Goal: Task Accomplishment & Management: Manage account settings

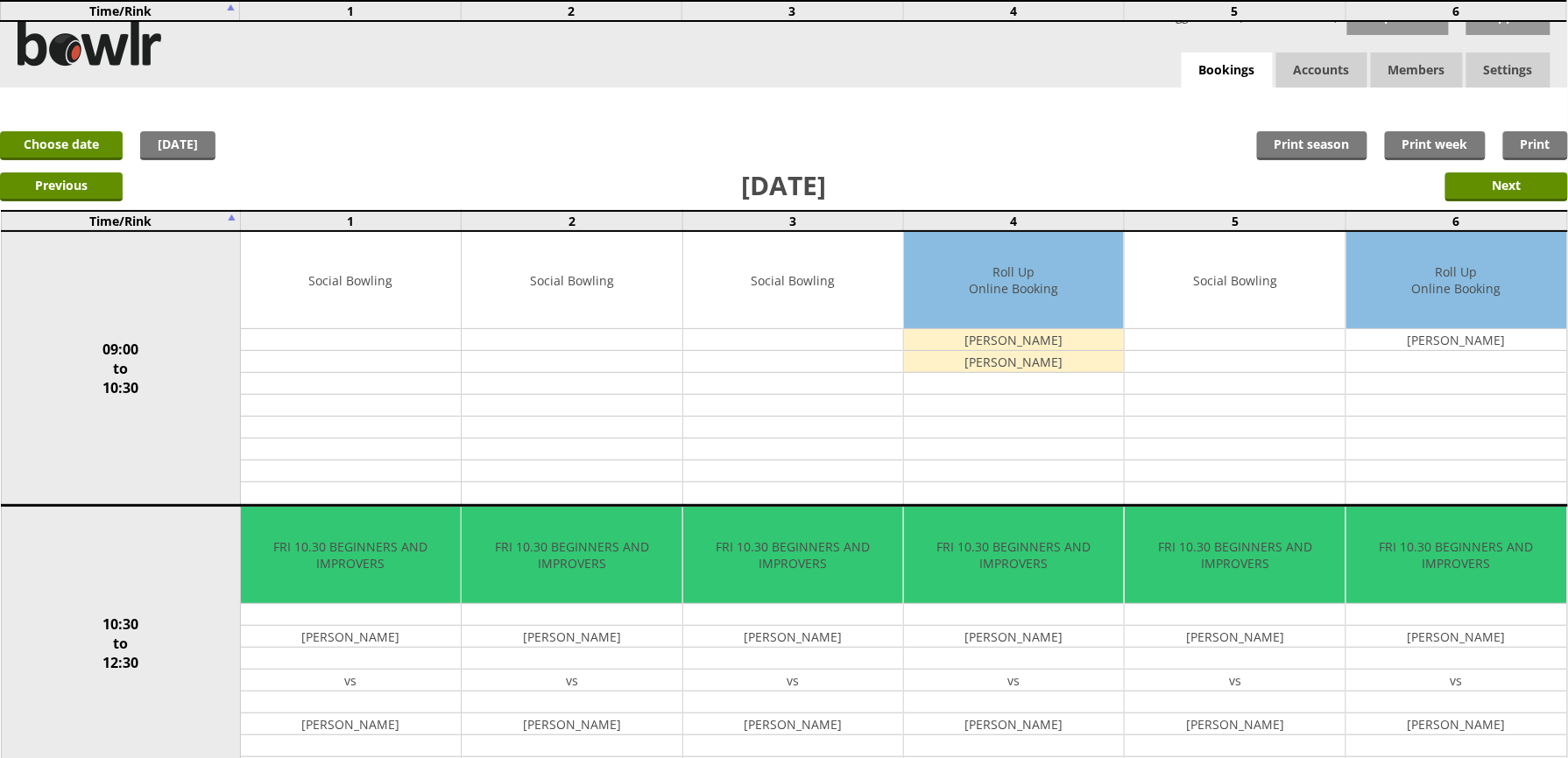
scroll to position [663, 0]
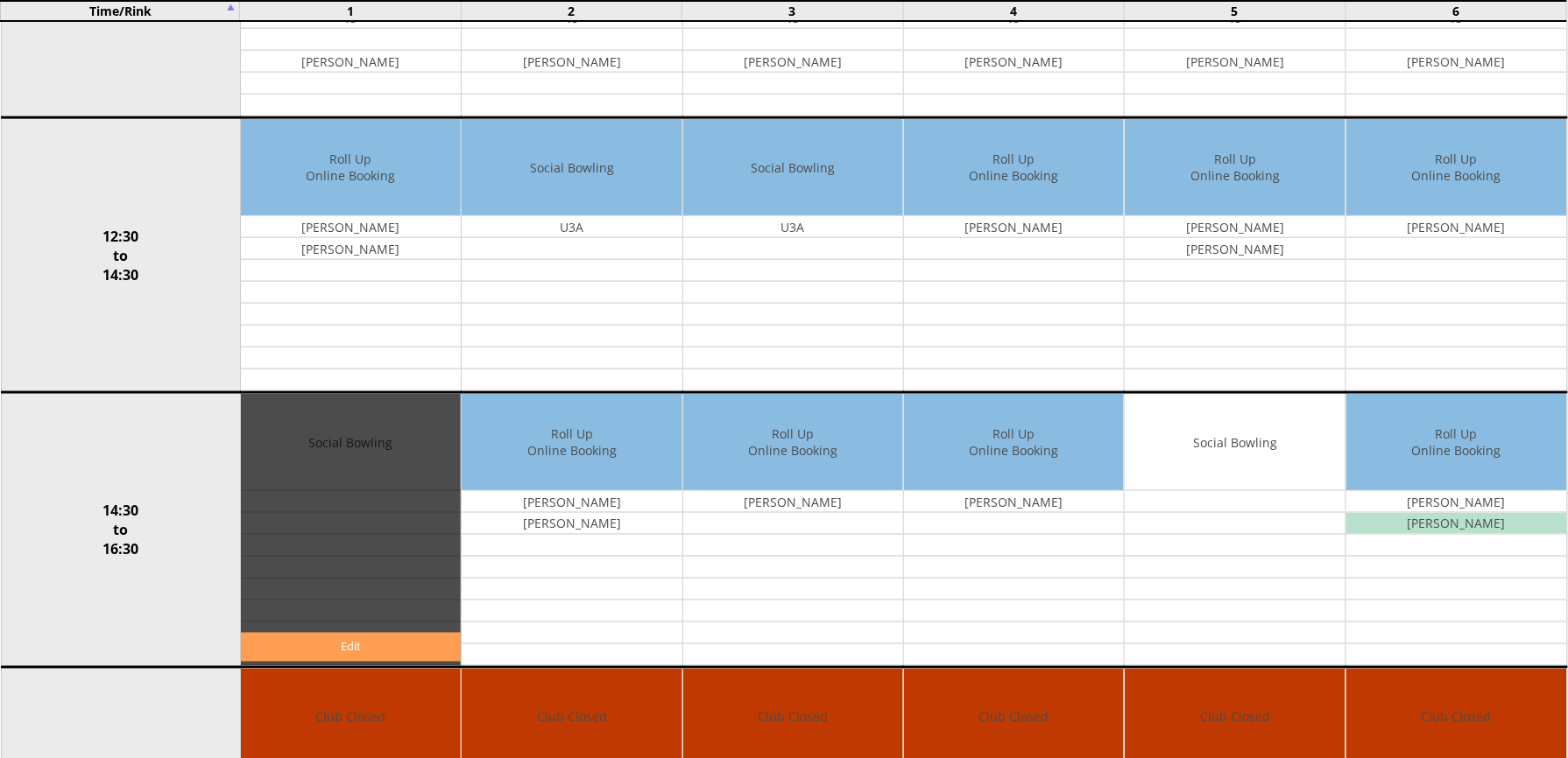
click at [337, 648] on link "Edit" at bounding box center [350, 647] width 220 height 29
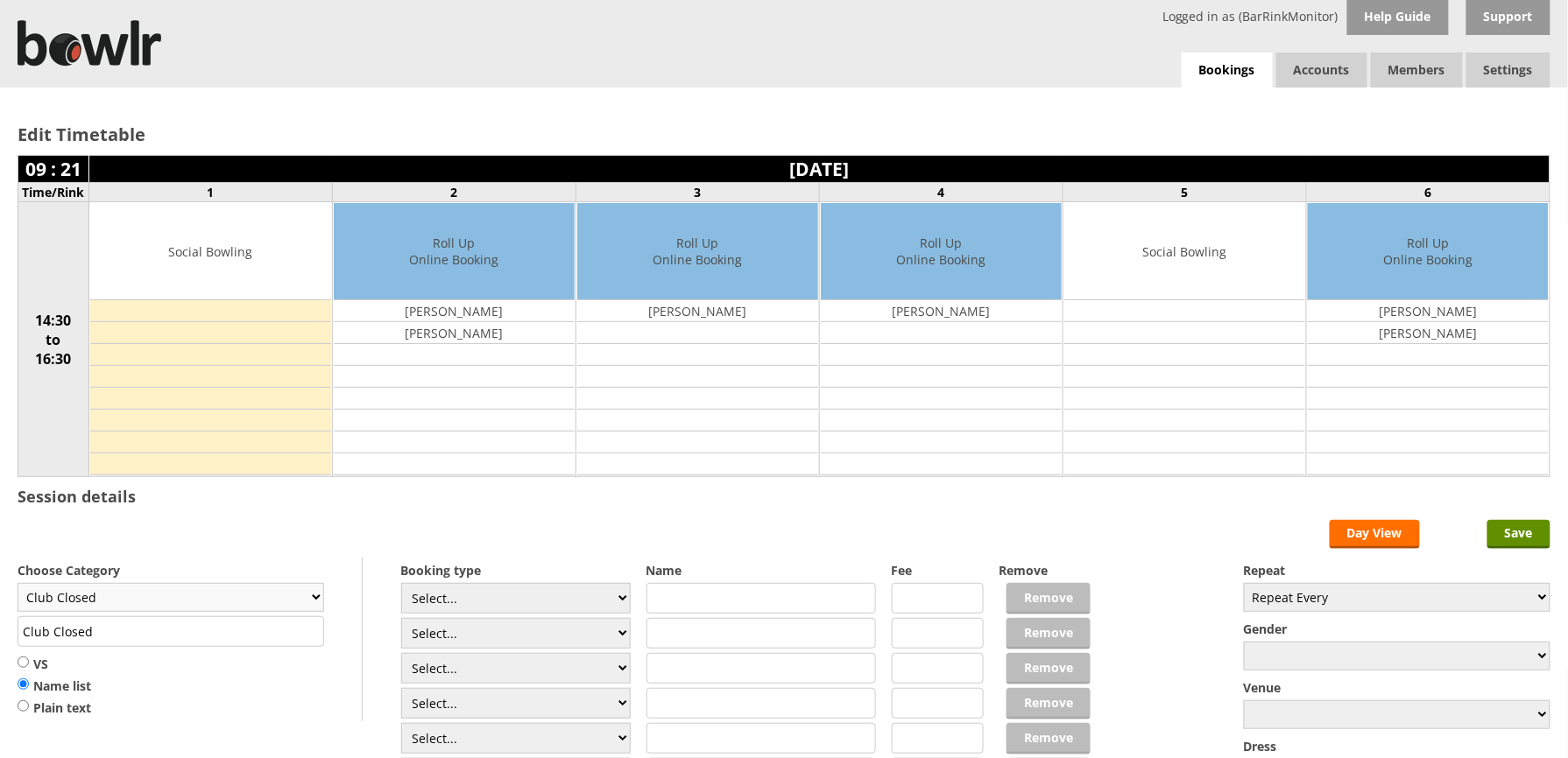
click at [303, 602] on select "Club Closed Singles League Triples League Pairs League Friendly Social Bowling …" at bounding box center [170, 597] width 307 height 29
select select "132"
click at [17, 587] on select "Club Closed Singles League Triples League Pairs League Friendly Social Bowling …" at bounding box center [170, 597] width 307 height 29
type input "Social Bowling"
click at [1303, 522] on div "Edit Timetable 09 : 21 Friday 3rd October 2025 Time/Rink 1 2 3 4 5 6 14:30 to 1…" at bounding box center [784, 484] width 1568 height 794
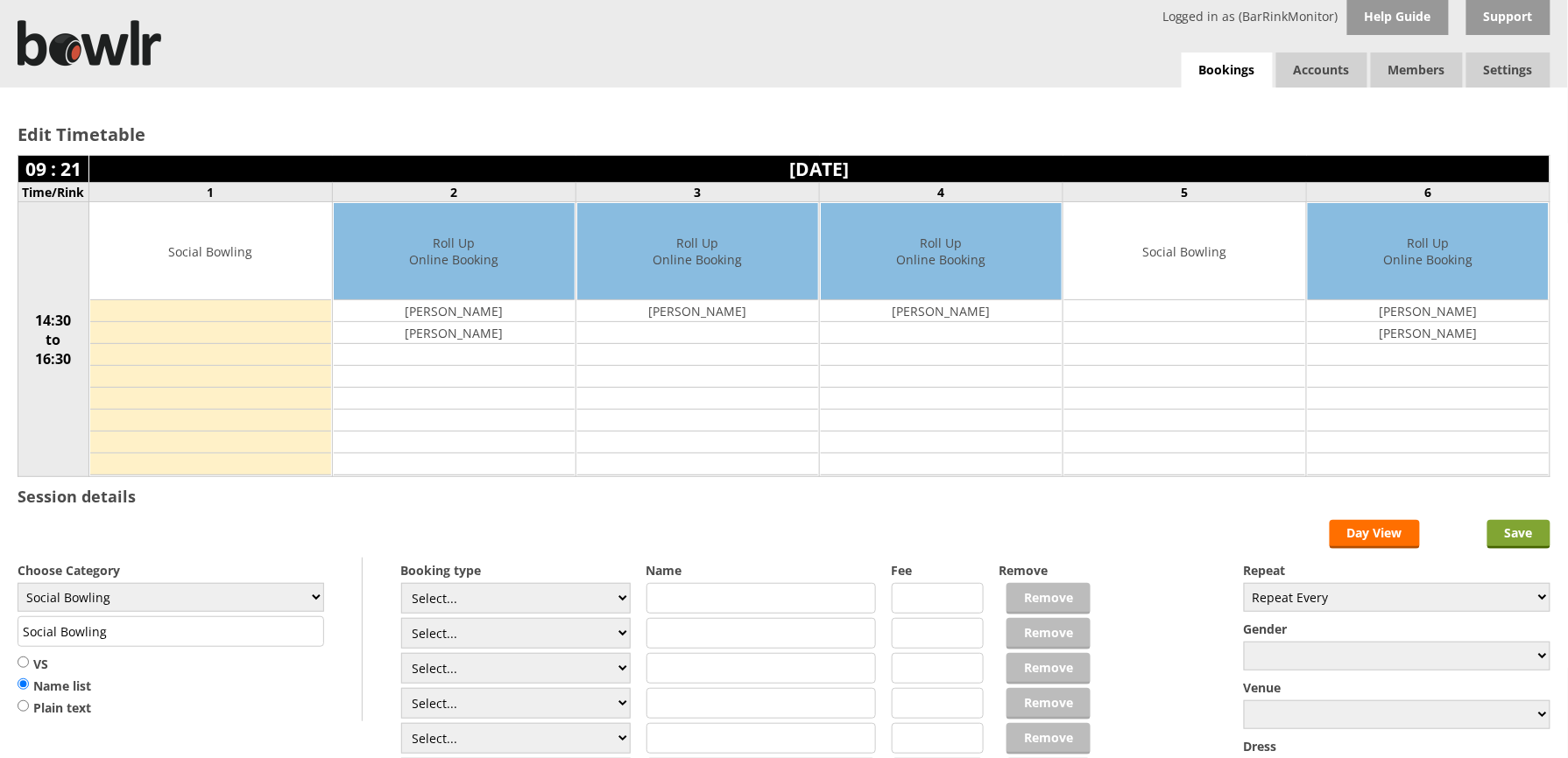
click at [1521, 542] on input "Save" at bounding box center [1519, 535] width 63 height 29
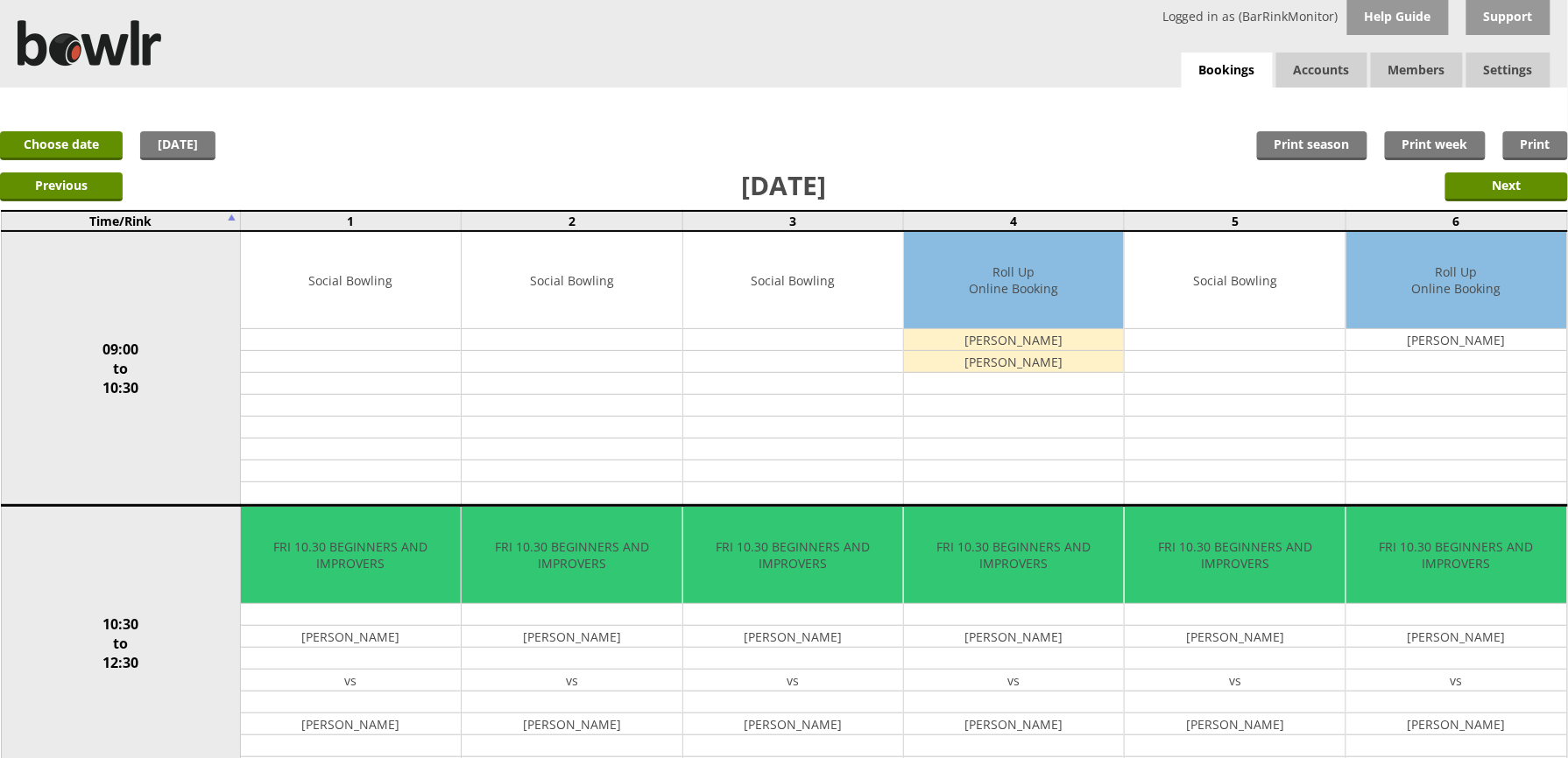
scroll to position [663, 0]
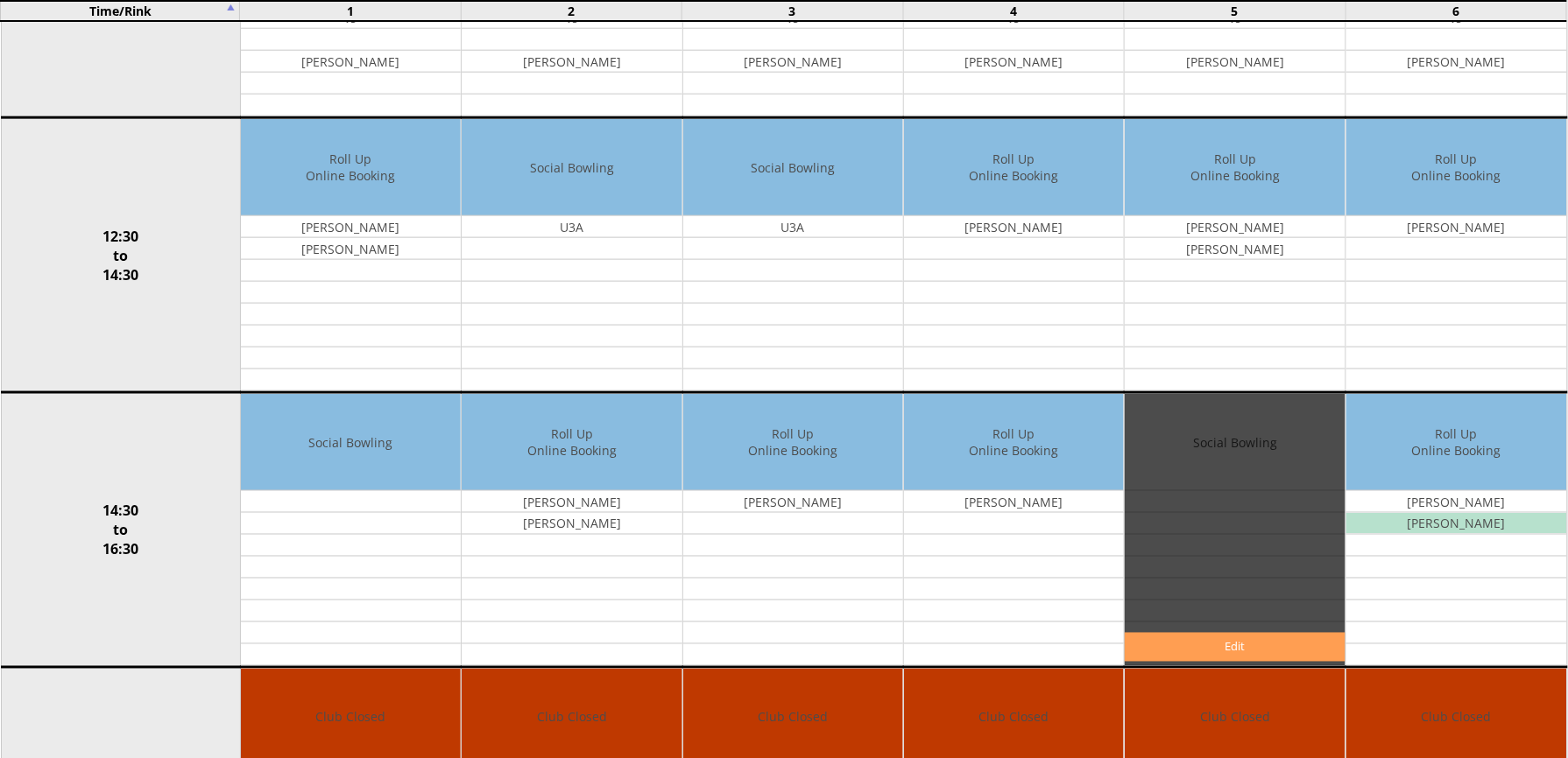
click at [1283, 652] on link "Edit" at bounding box center [1234, 647] width 220 height 29
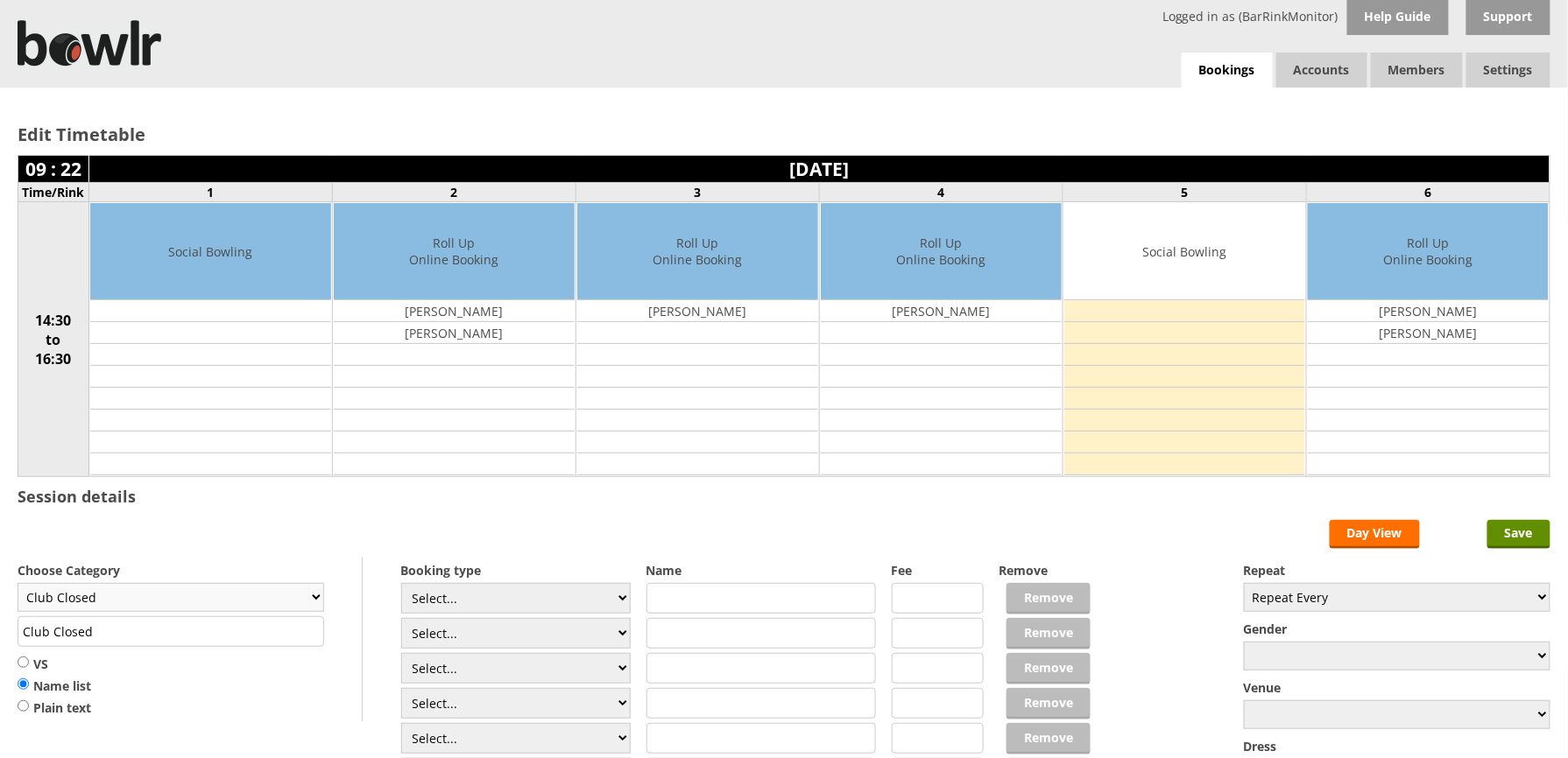
click at [309, 601] on select "Club Closed Singles League Triples League Pairs League Friendly Social Bowling …" at bounding box center [170, 597] width 307 height 29
select select "132"
click at [17, 587] on select "Club Closed Singles League Triples League Pairs League Friendly Social Bowling …" at bounding box center [170, 597] width 307 height 29
type input "Social Bowling"
click at [614, 604] on select "Select... Club Competition (Member) Club Competition (Visitor) National (Member…" at bounding box center [516, 598] width 230 height 31
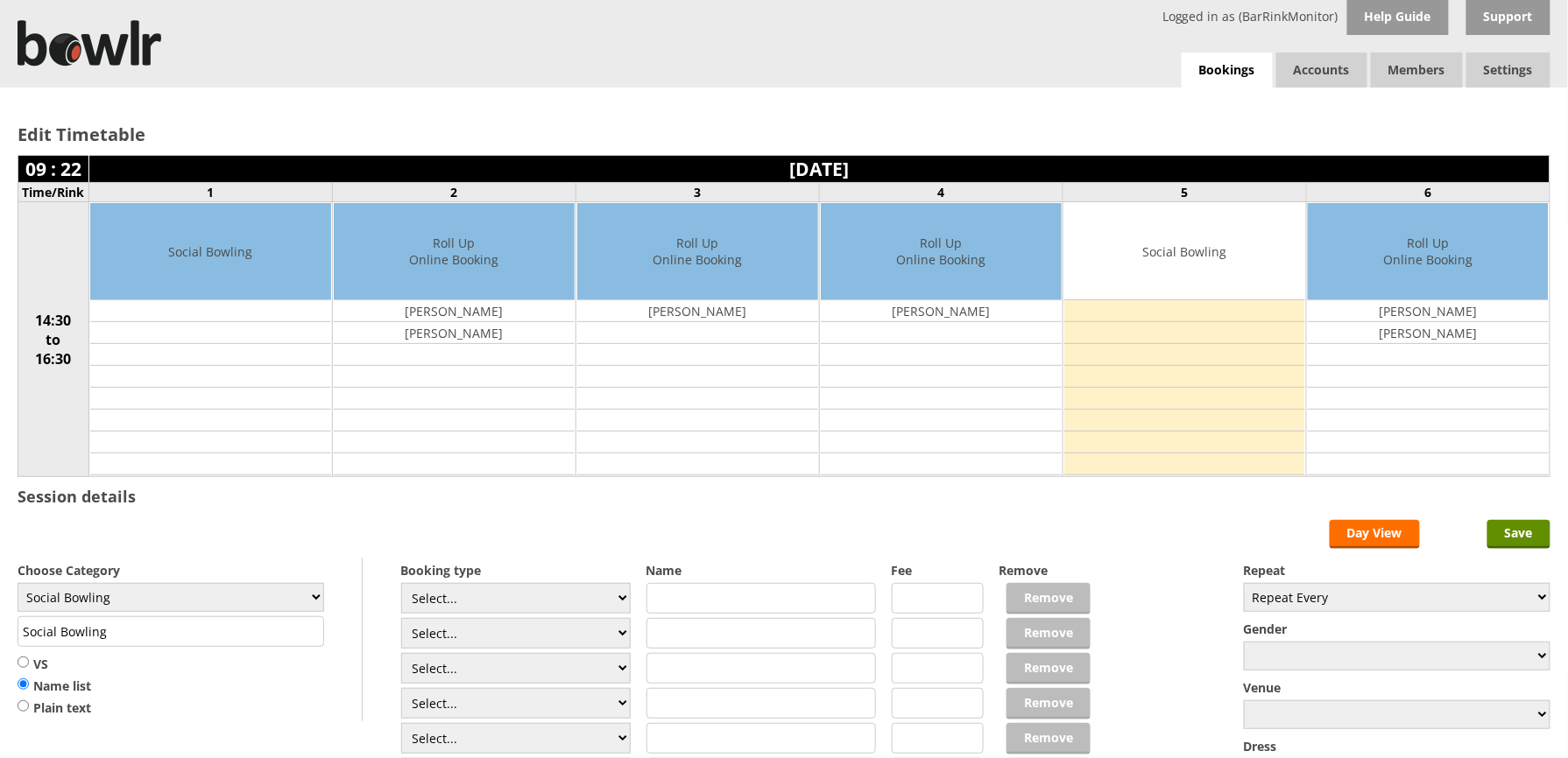
select select "1_54"
click at [401, 587] on select "Select... Club Competition (Member) Club Competition (Visitor) National (Member…" at bounding box center [516, 598] width 230 height 31
type input "3.0000"
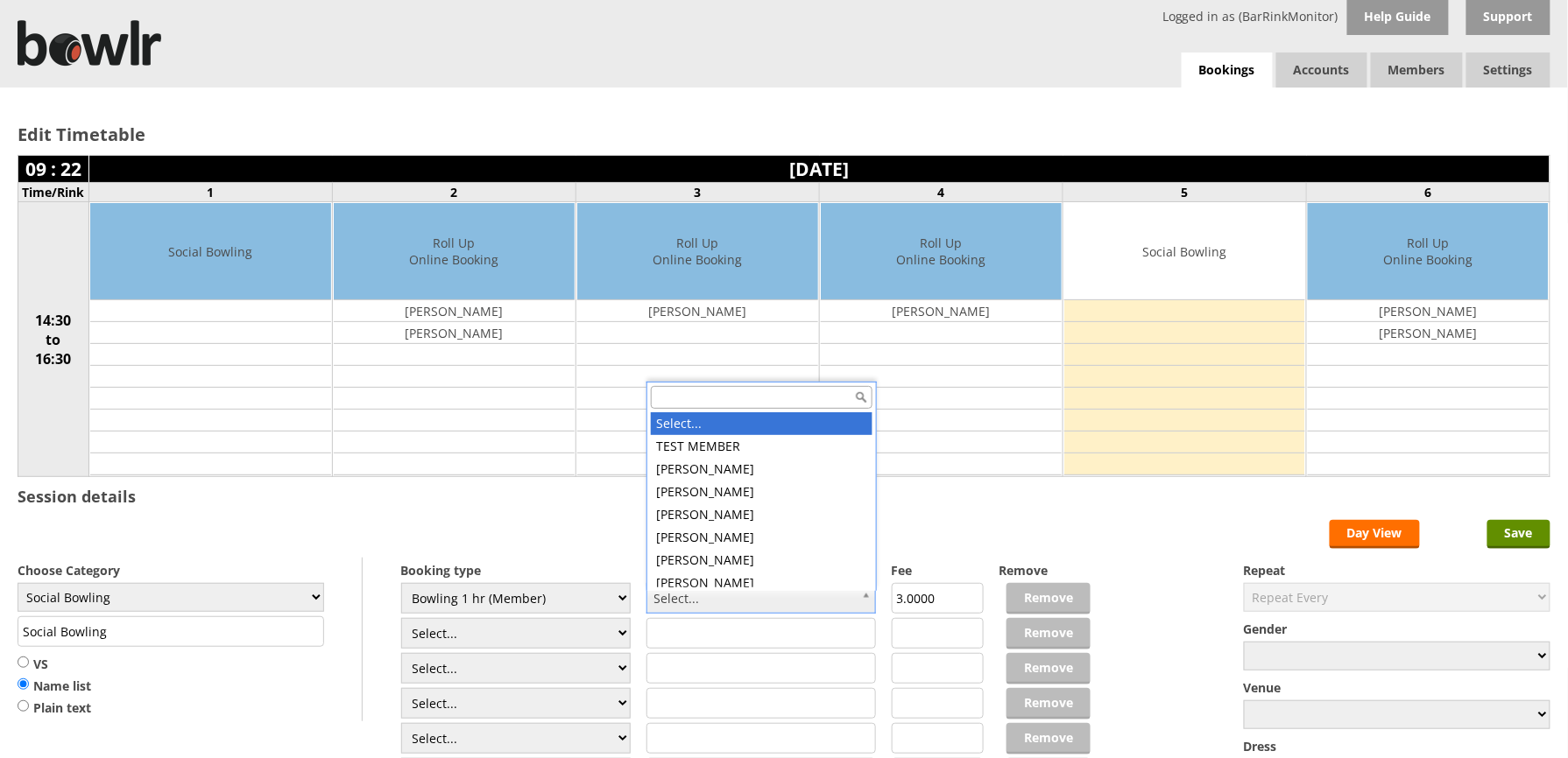
click at [702, 395] on input "text" at bounding box center [761, 397] width 221 height 23
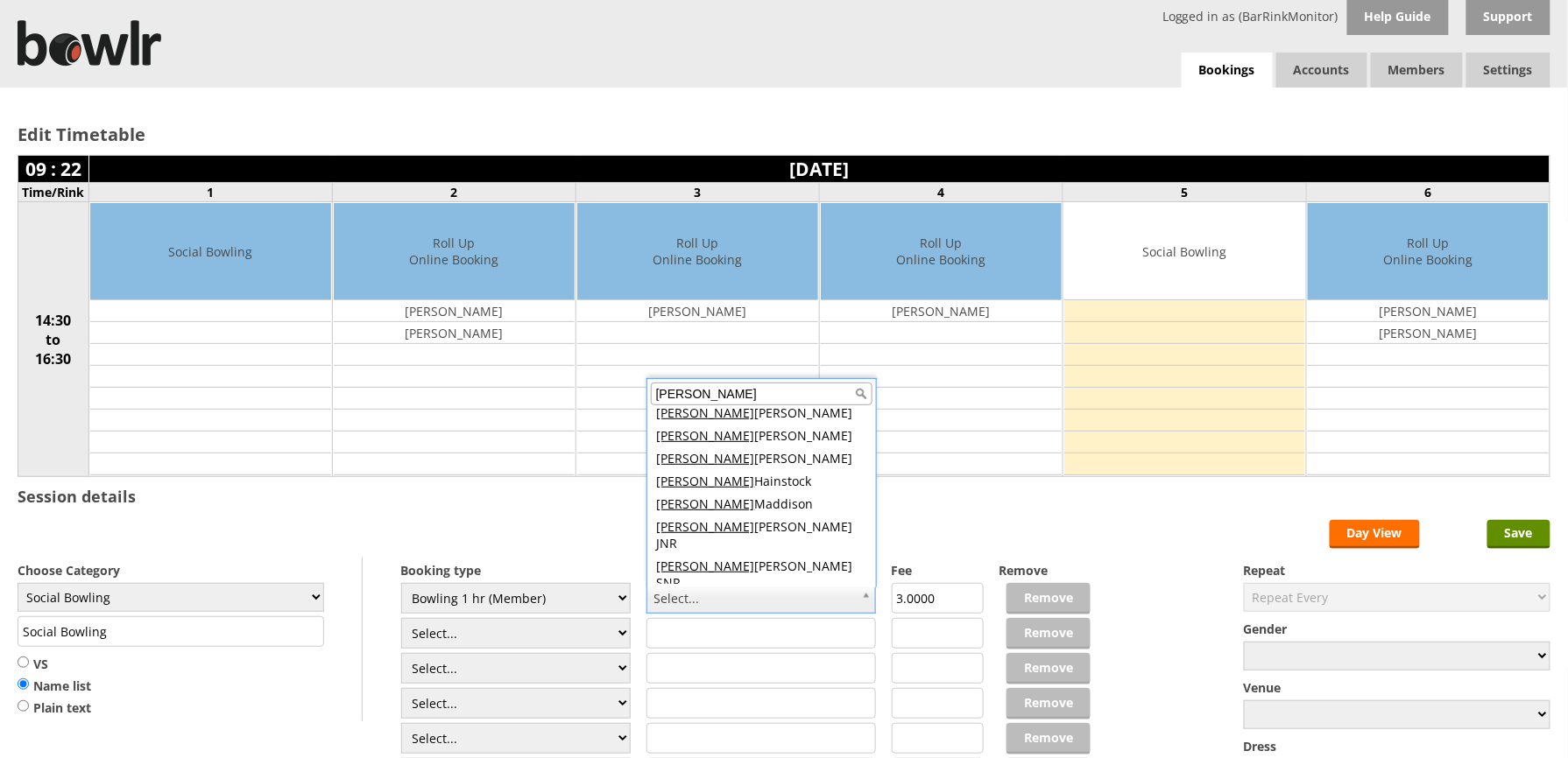
scroll to position [144, 0]
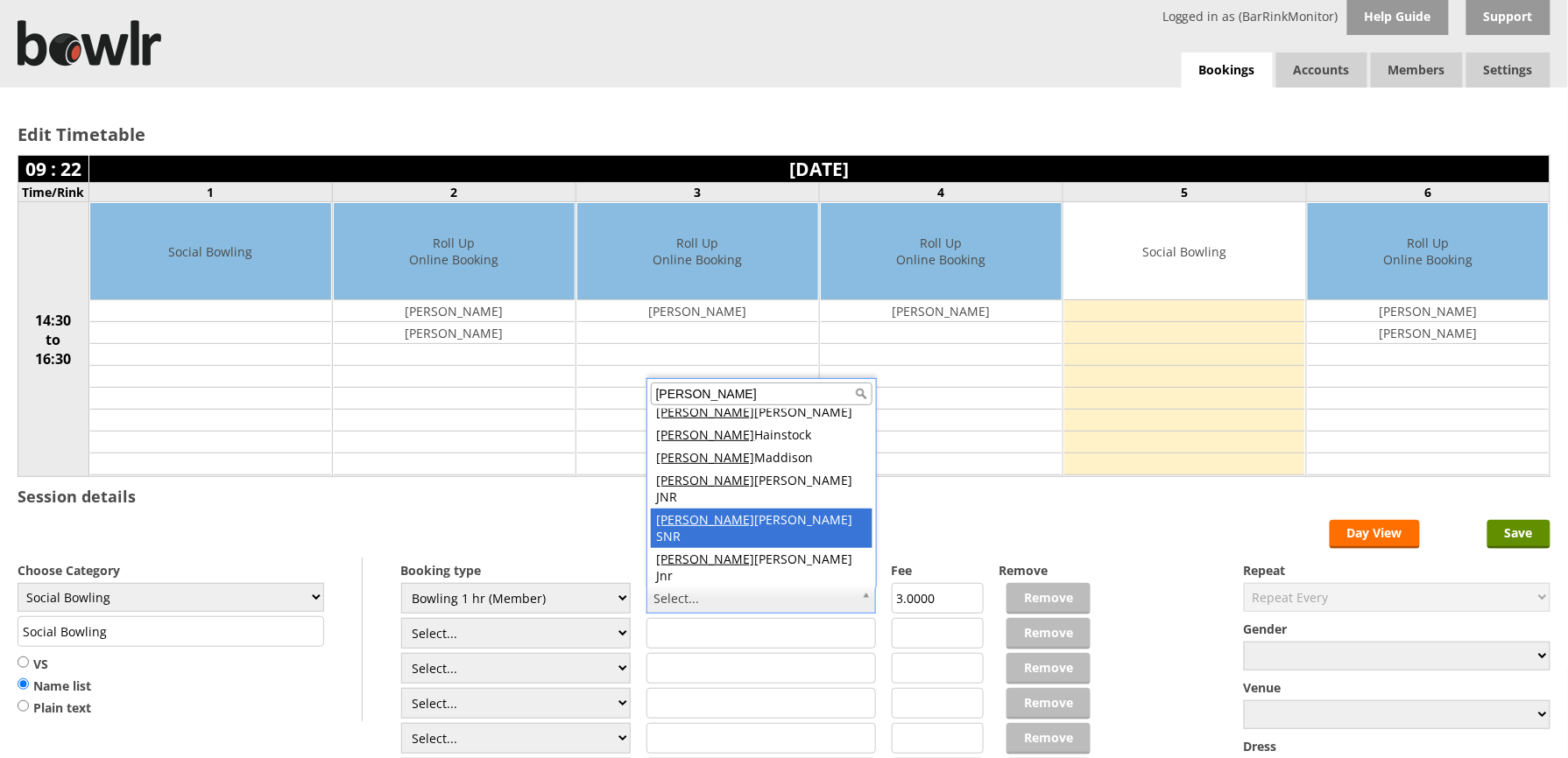
type input "MICHAEL"
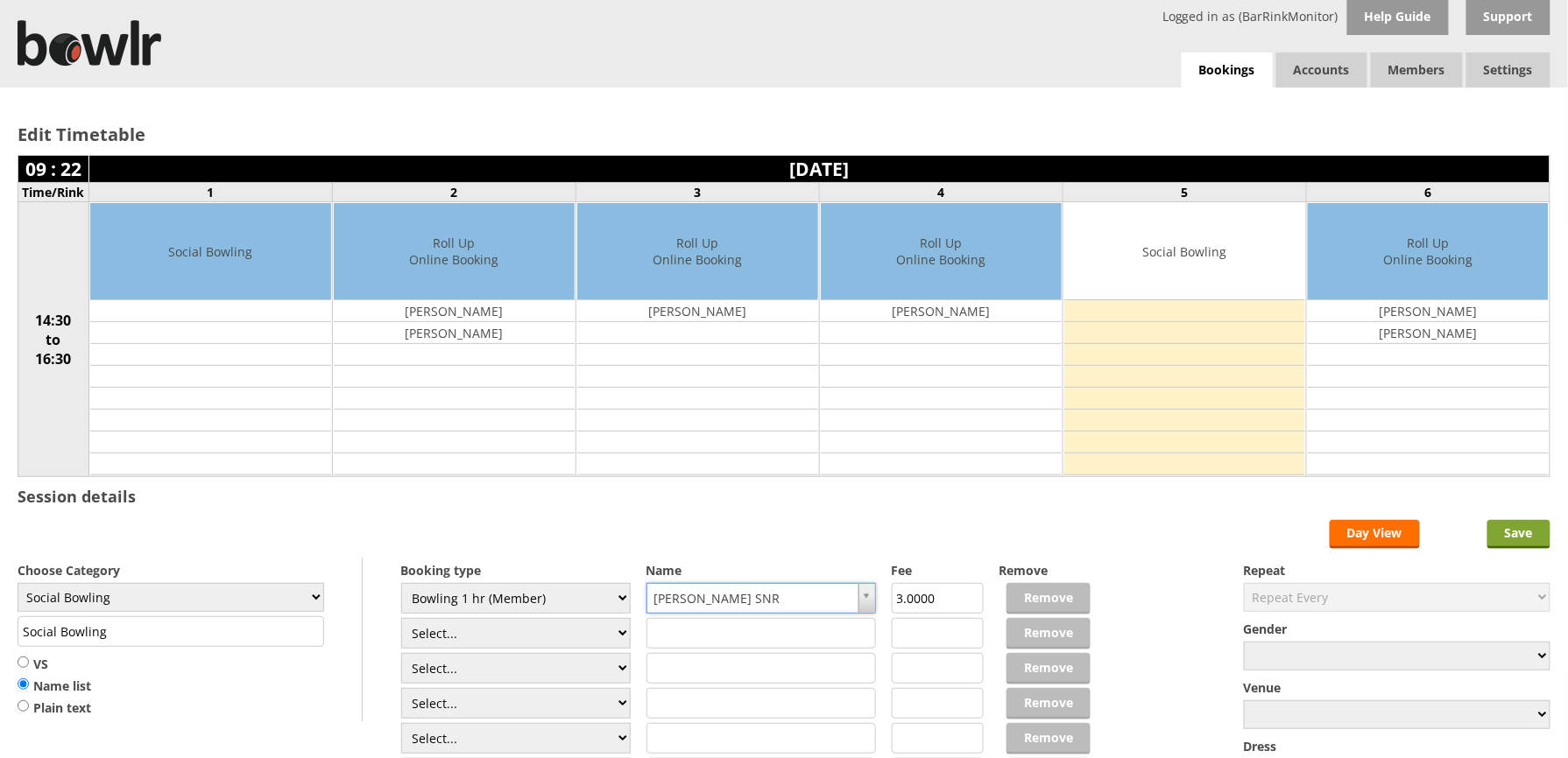
click at [1517, 541] on input "Save" at bounding box center [1519, 535] width 63 height 29
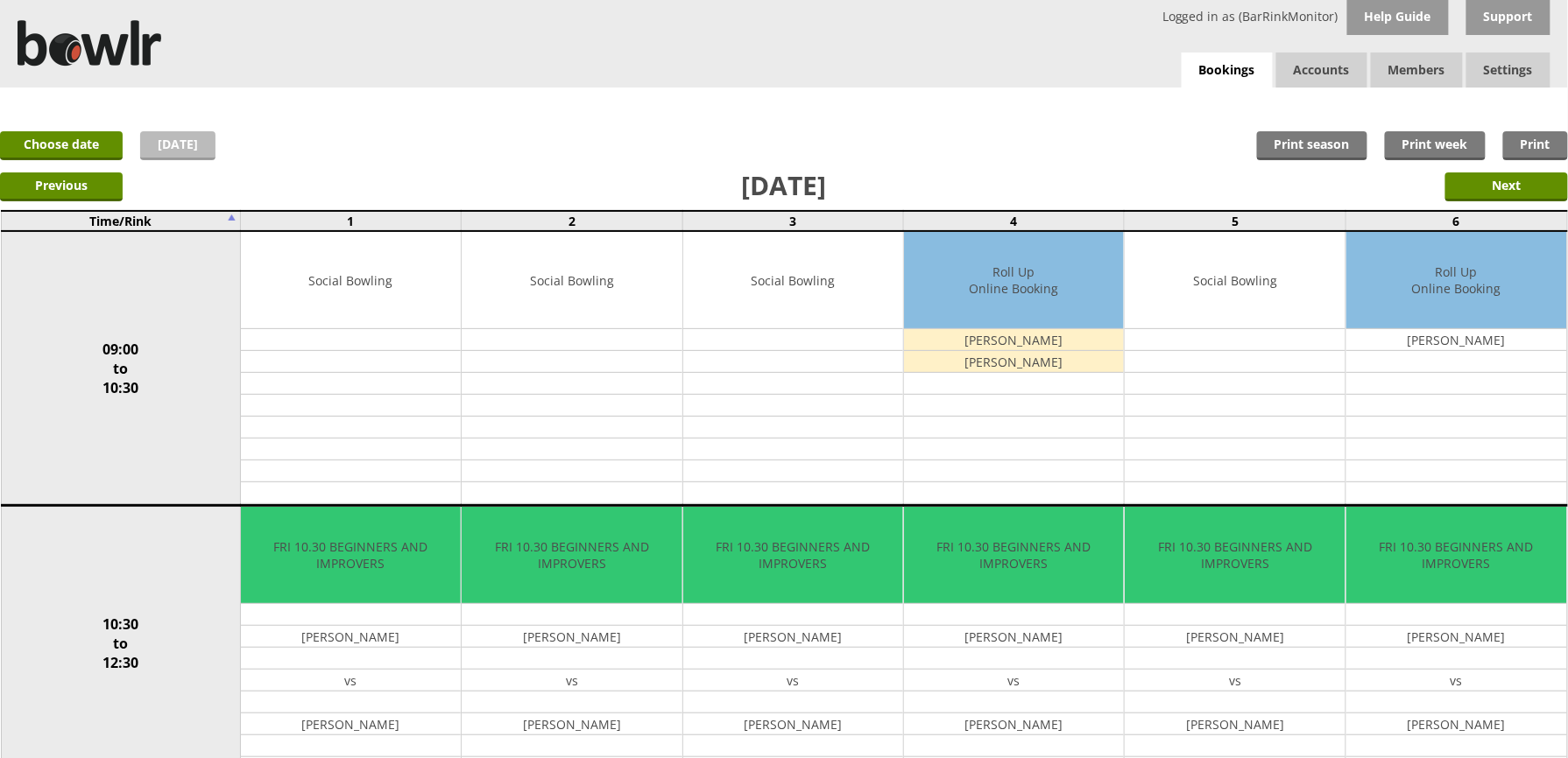
click at [175, 134] on link "[DATE]" at bounding box center [178, 146] width 75 height 29
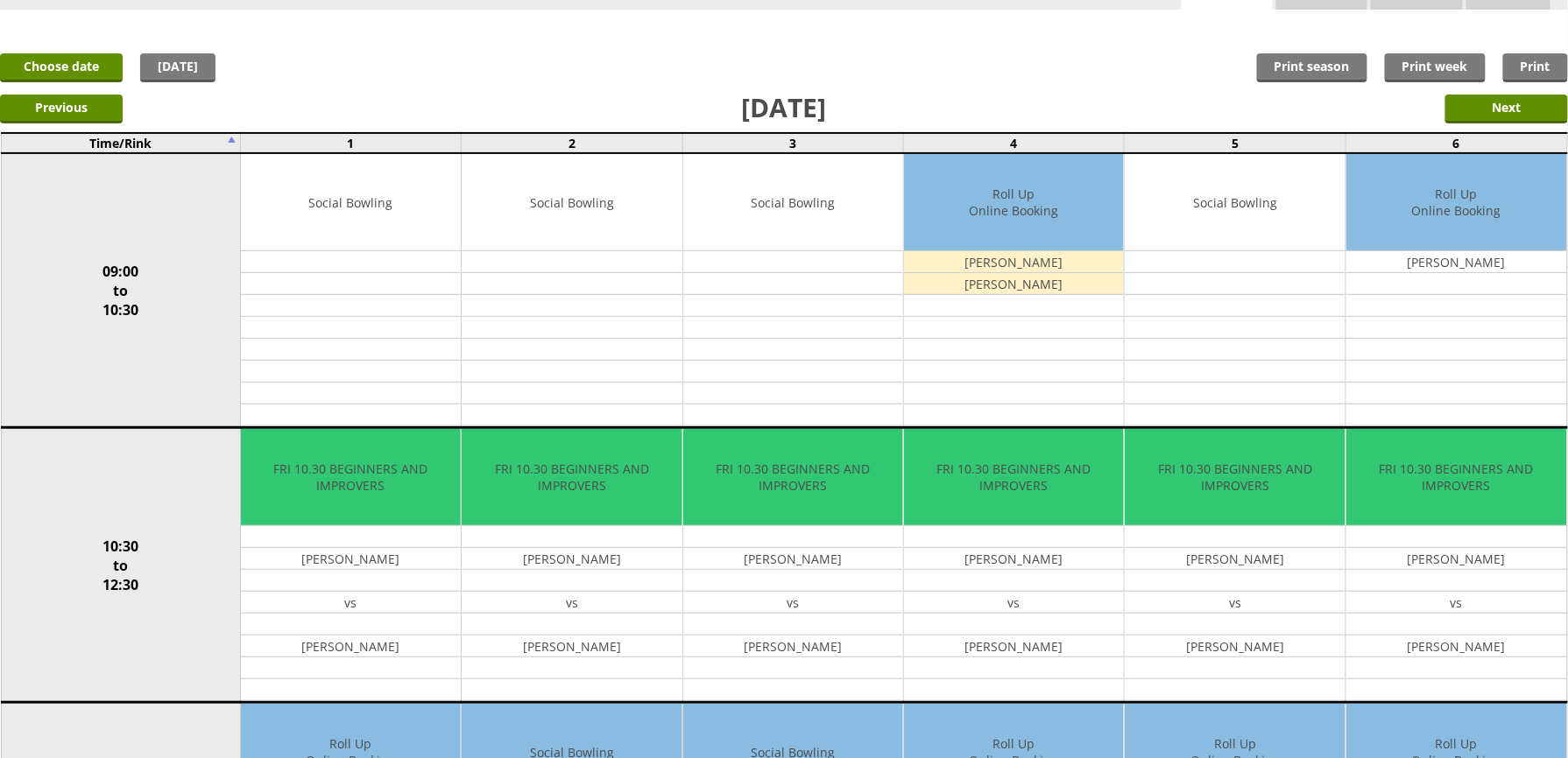
scroll to position [93, 0]
